Goal: Browse casually: Explore the website without a specific task or goal

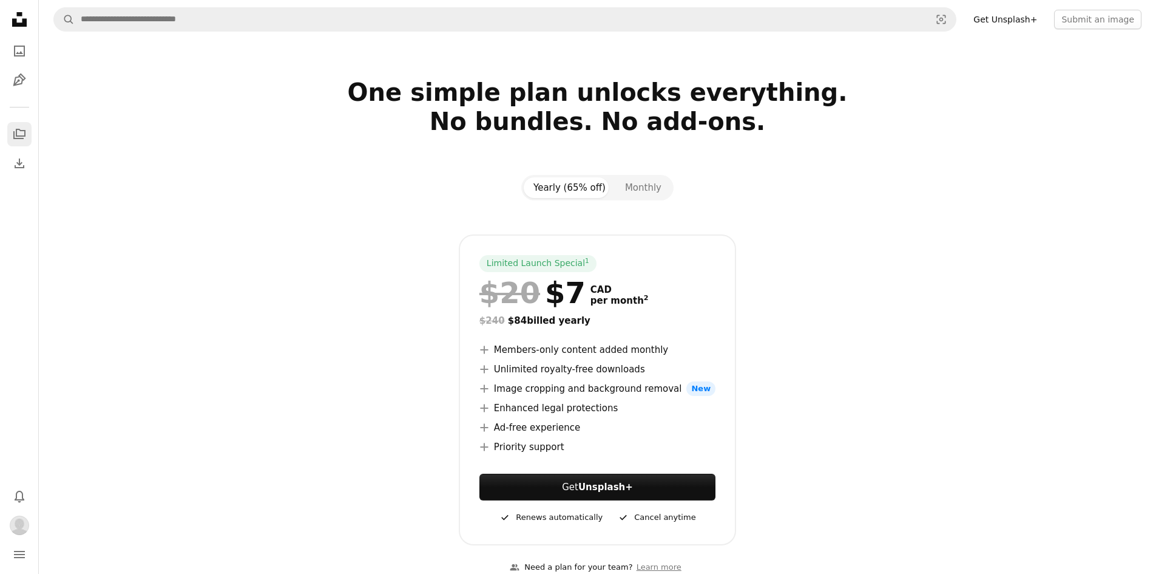
click at [17, 131] on icon "A stack of folders" at bounding box center [19, 134] width 15 height 15
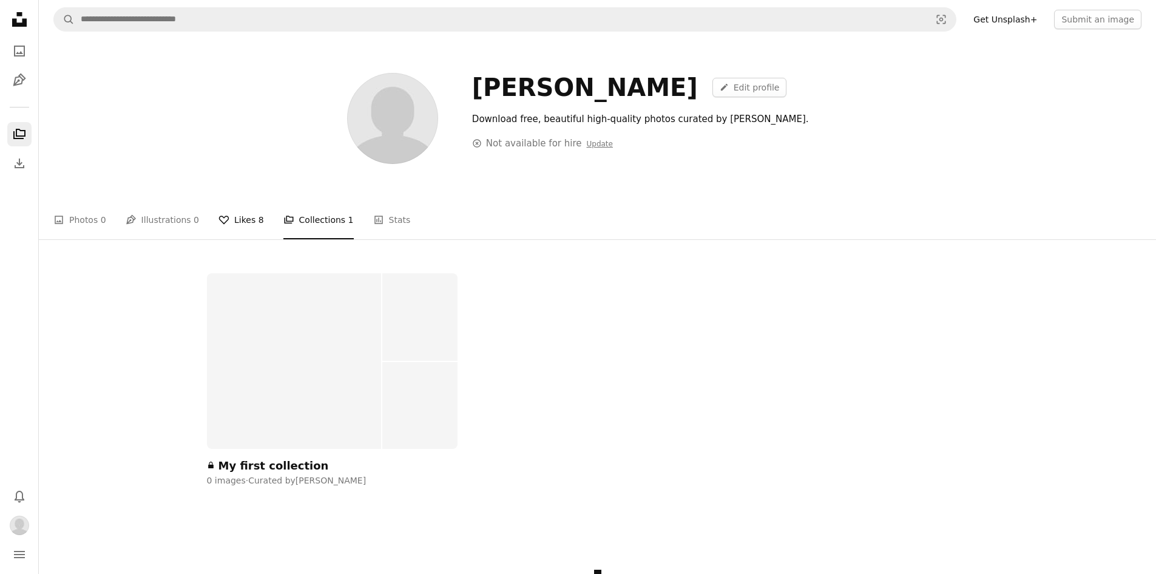
click at [239, 206] on link "A heart Likes 8" at bounding box center [242, 219] width 46 height 39
click at [239, 213] on li "A heart Likes 8" at bounding box center [242, 219] width 46 height 39
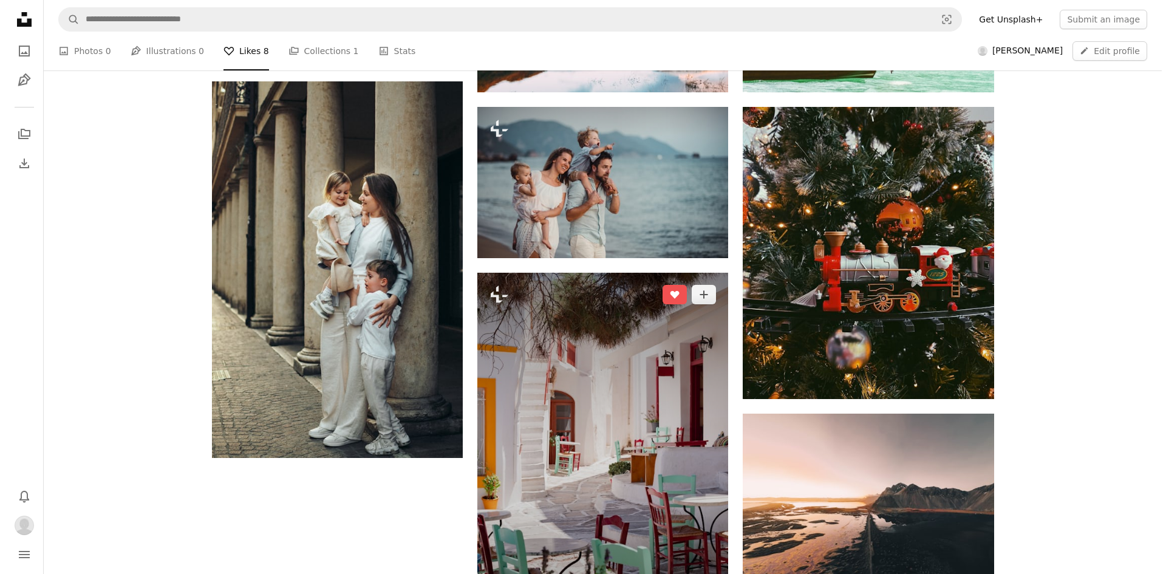
scroll to position [304, 0]
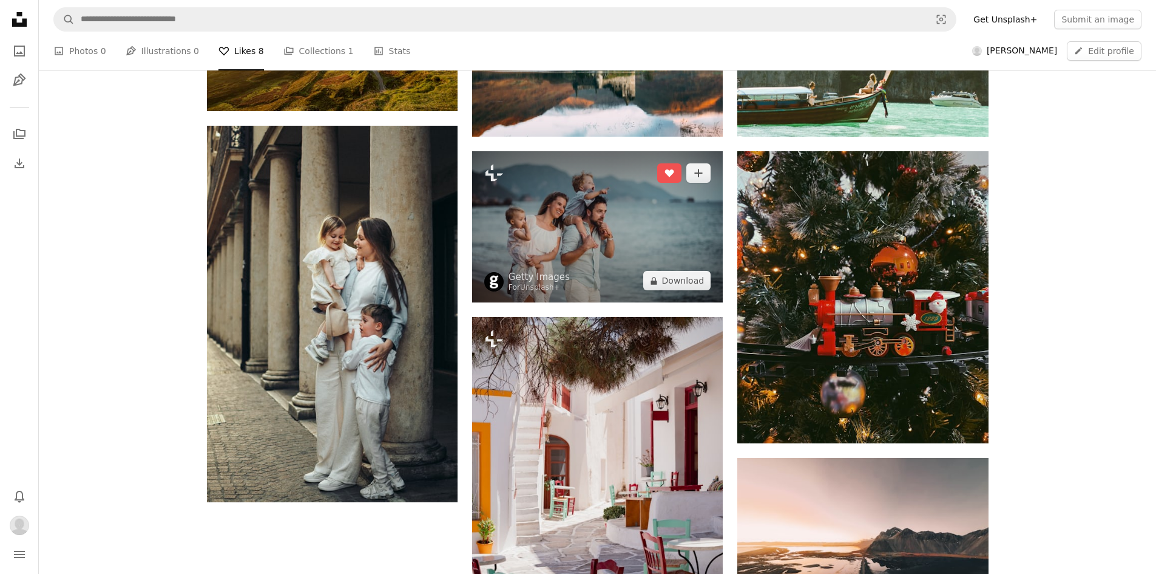
click at [591, 238] on img at bounding box center [597, 226] width 251 height 151
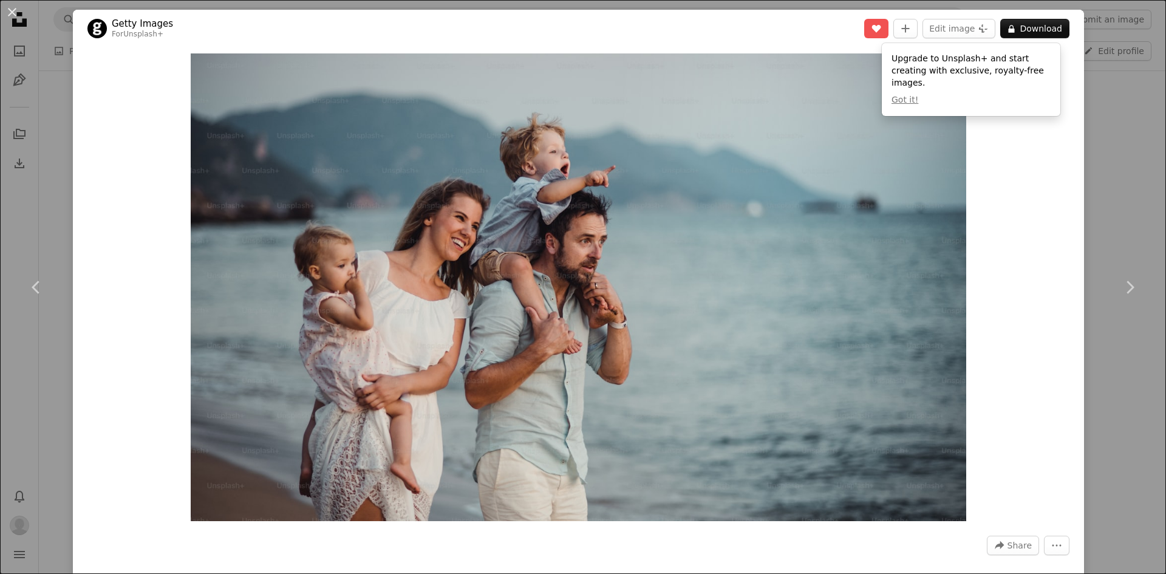
click at [1118, 169] on div "An X shape Chevron left Chevron right Getty Images For Unsplash+ A heart A plus…" at bounding box center [583, 287] width 1166 height 574
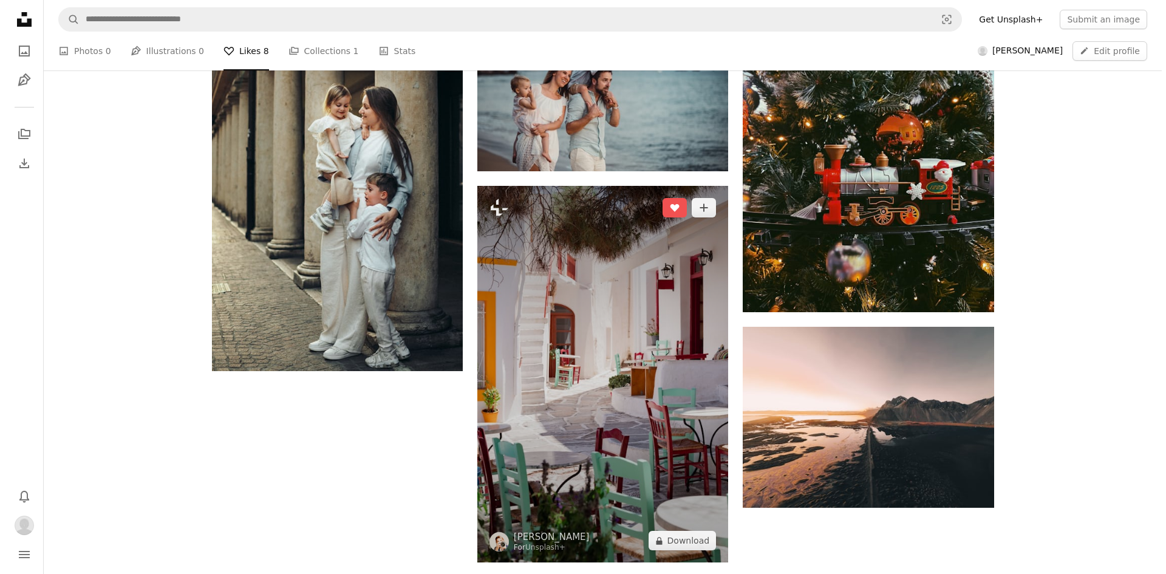
scroll to position [486, 0]
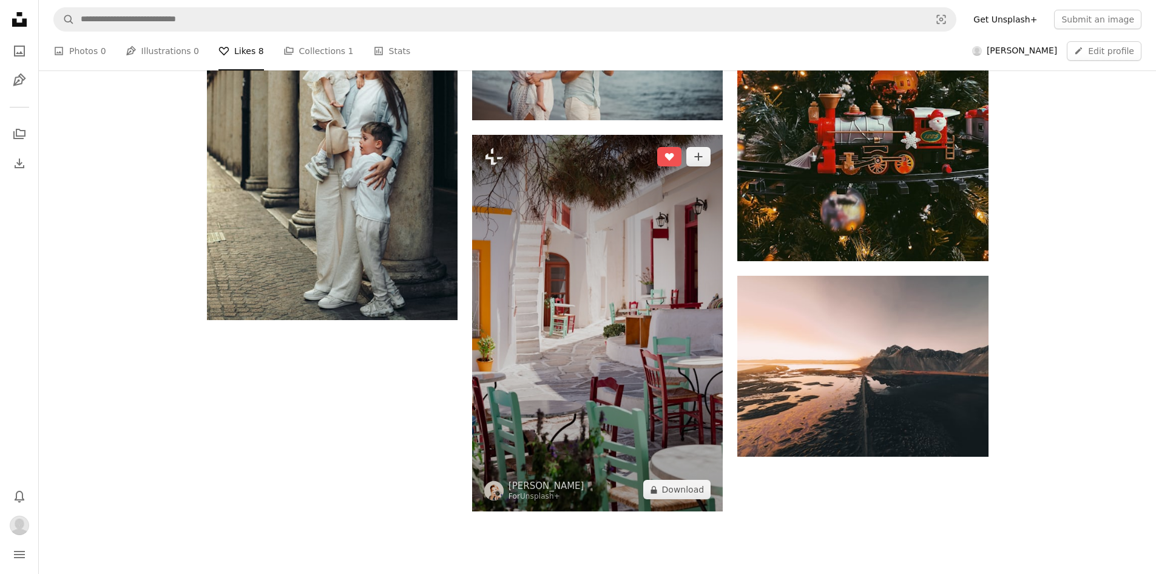
click at [641, 296] on img at bounding box center [597, 323] width 251 height 376
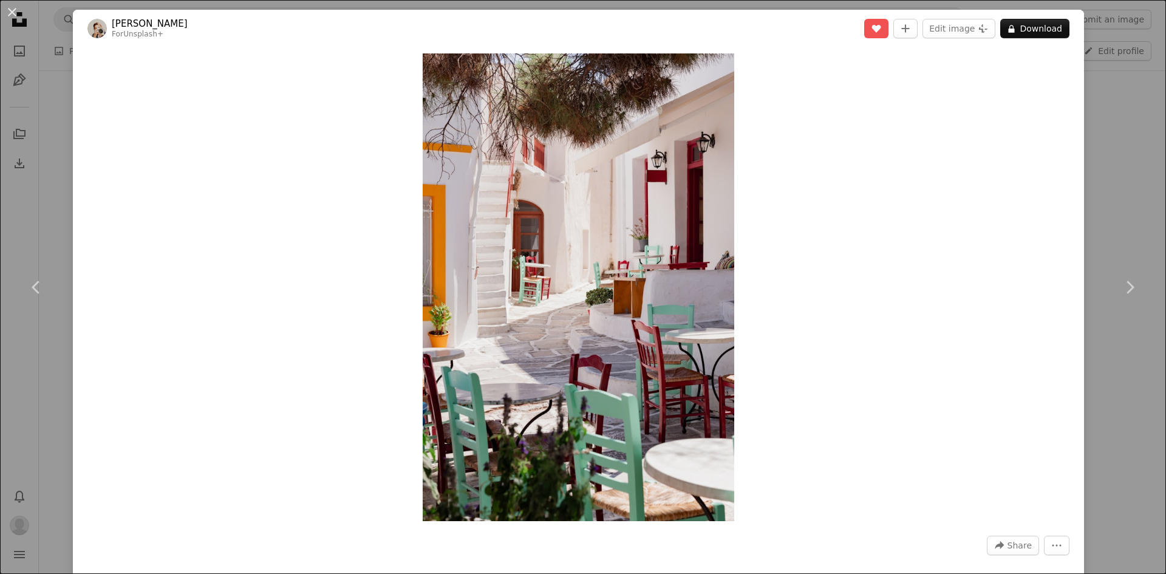
click at [1087, 136] on div "An X shape Chevron left Chevron right [PERSON_NAME] For Unsplash+ A heart A plu…" at bounding box center [583, 287] width 1166 height 574
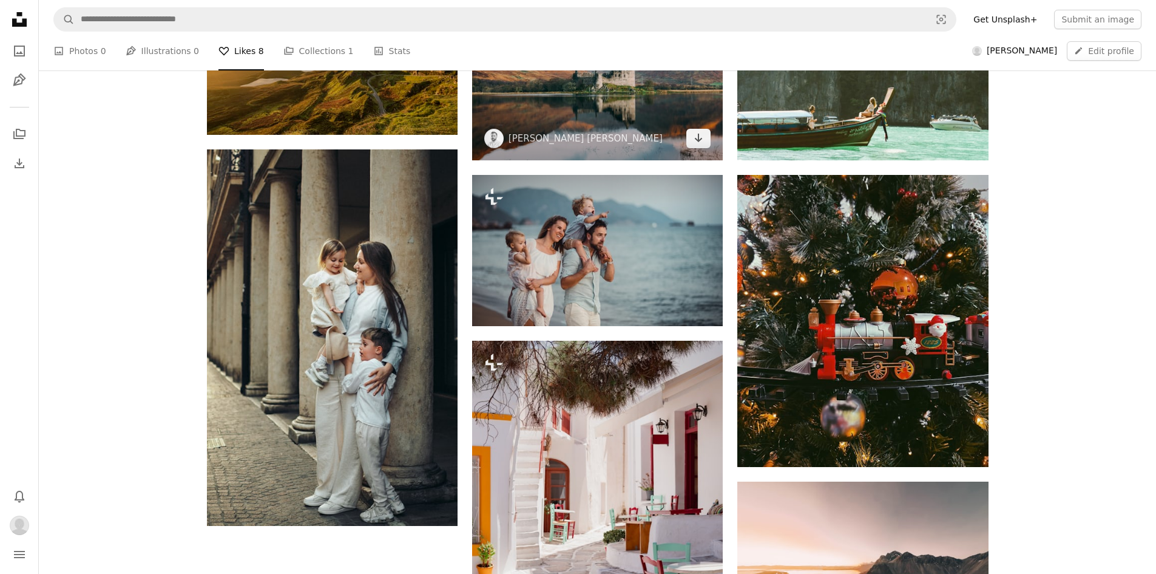
scroll to position [121, 0]
